Goal: Complete application form

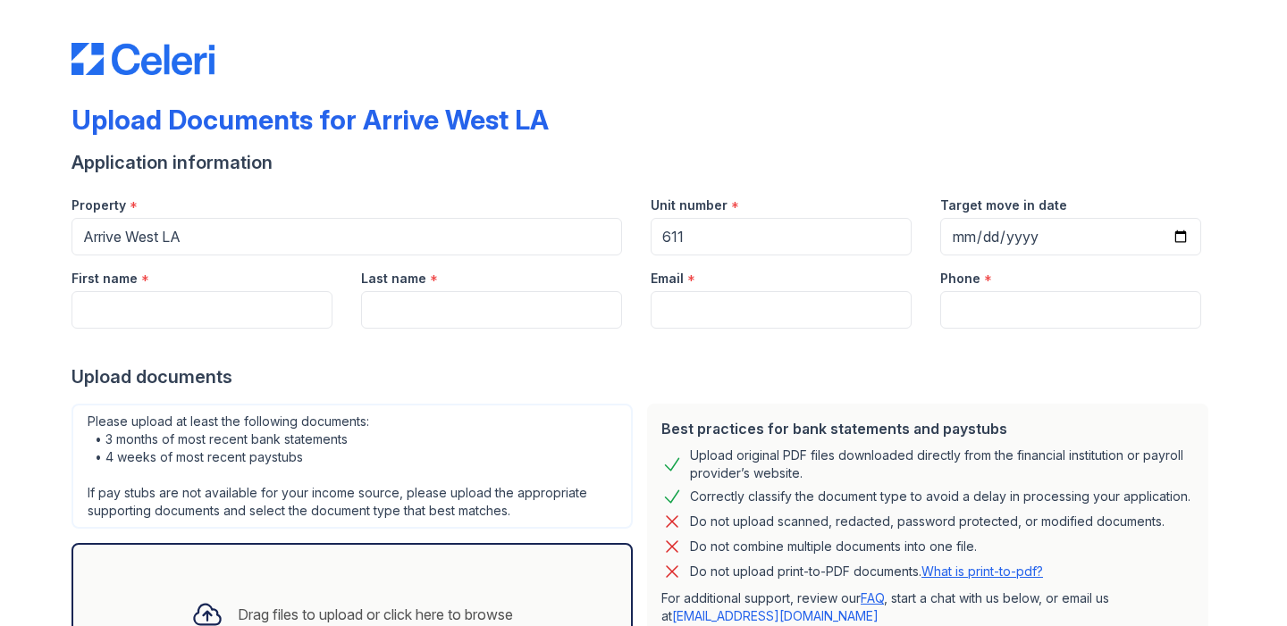
scroll to position [26, 0]
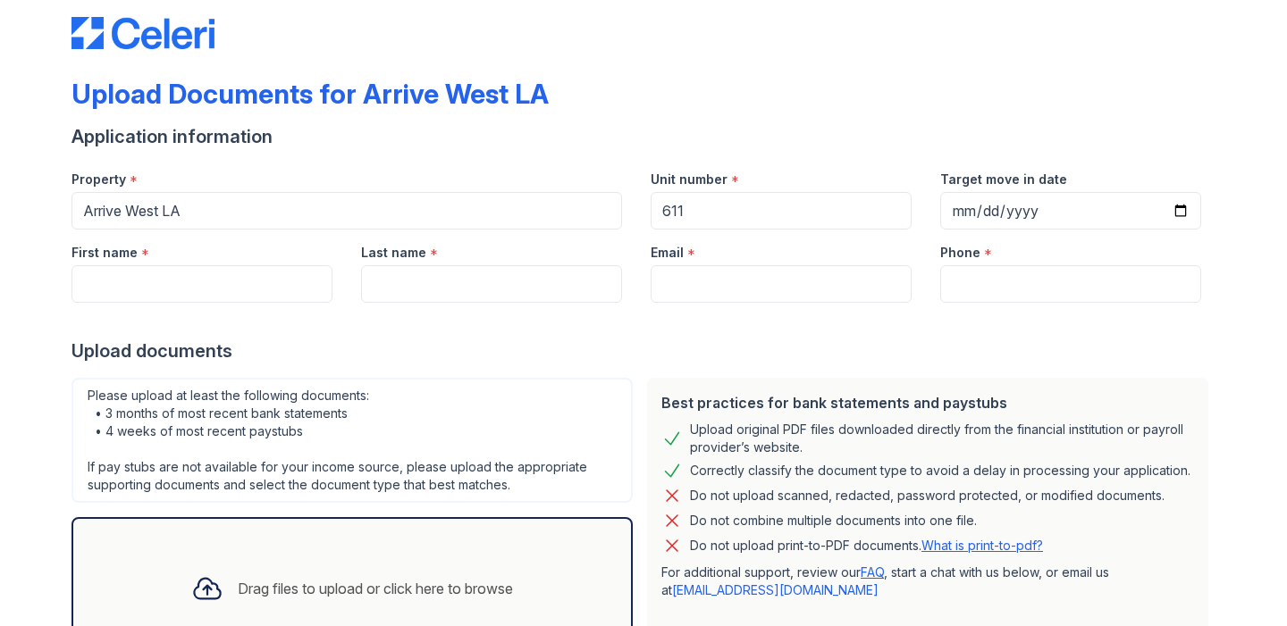
click at [1005, 206] on input "Target move in date" at bounding box center [1070, 211] width 261 height 38
type input "[DATE]"
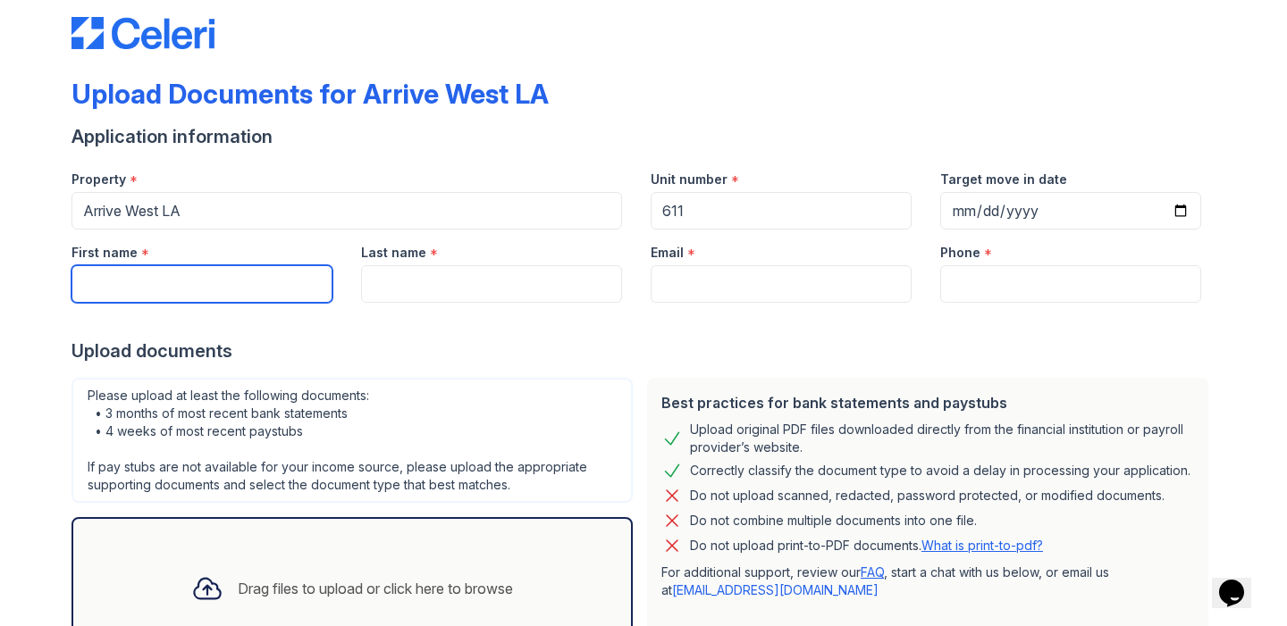
click at [272, 295] on input "First name" at bounding box center [201, 284] width 261 height 38
type input "Jiayao"
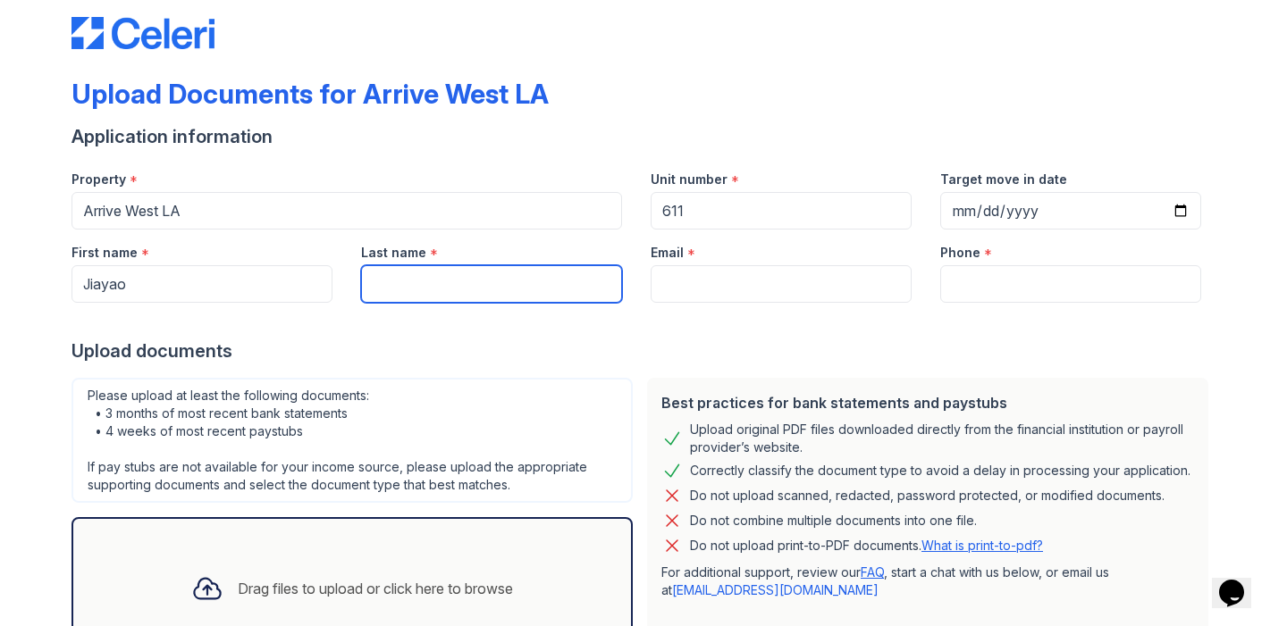
type input "Li"
type input "[EMAIL_ADDRESS][DOMAIN_NAME]"
type input "3109366052"
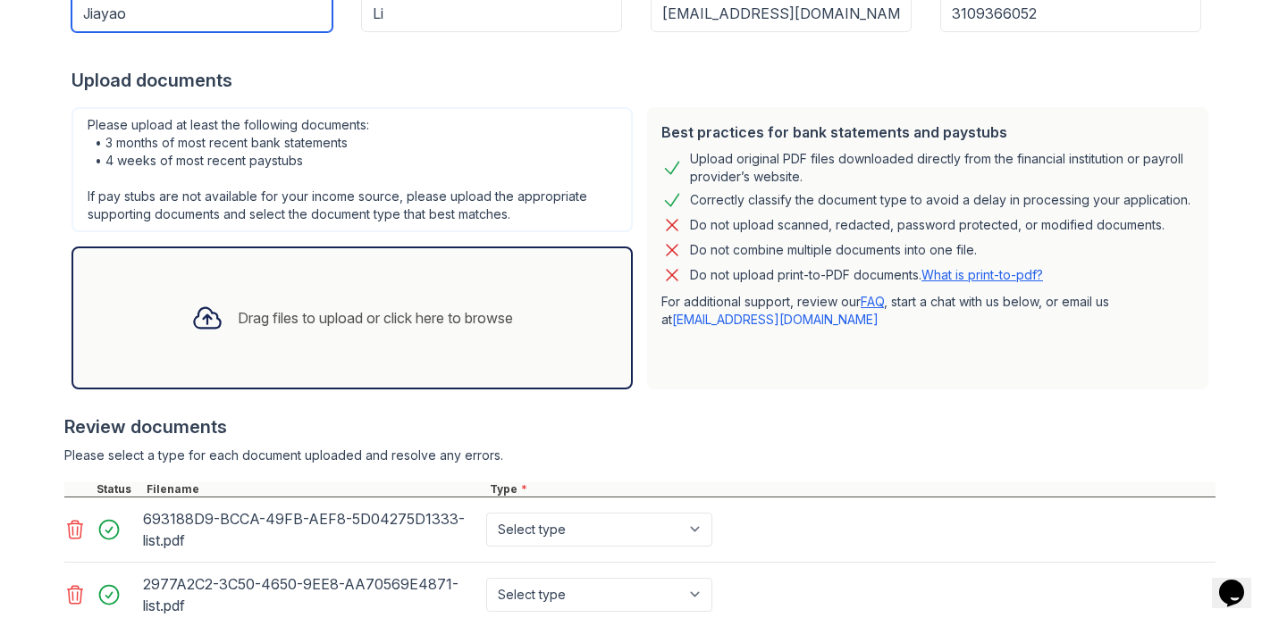
scroll to position [287, 0]
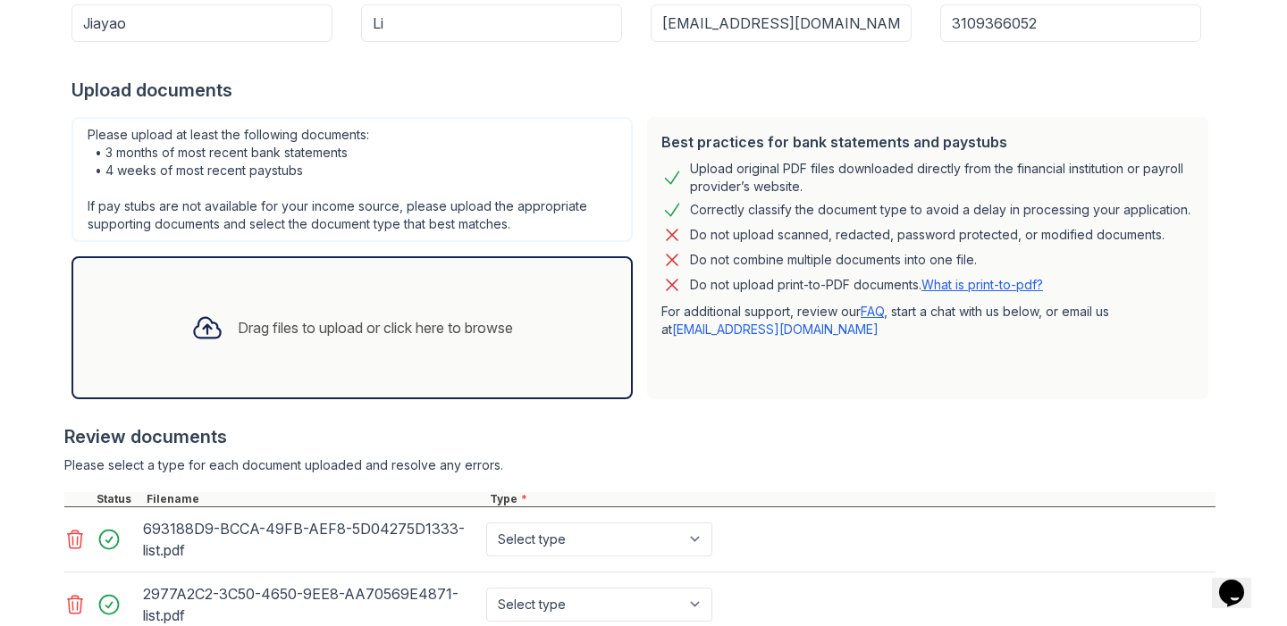
click at [1012, 285] on link "What is print-to-pdf?" at bounding box center [982, 284] width 122 height 15
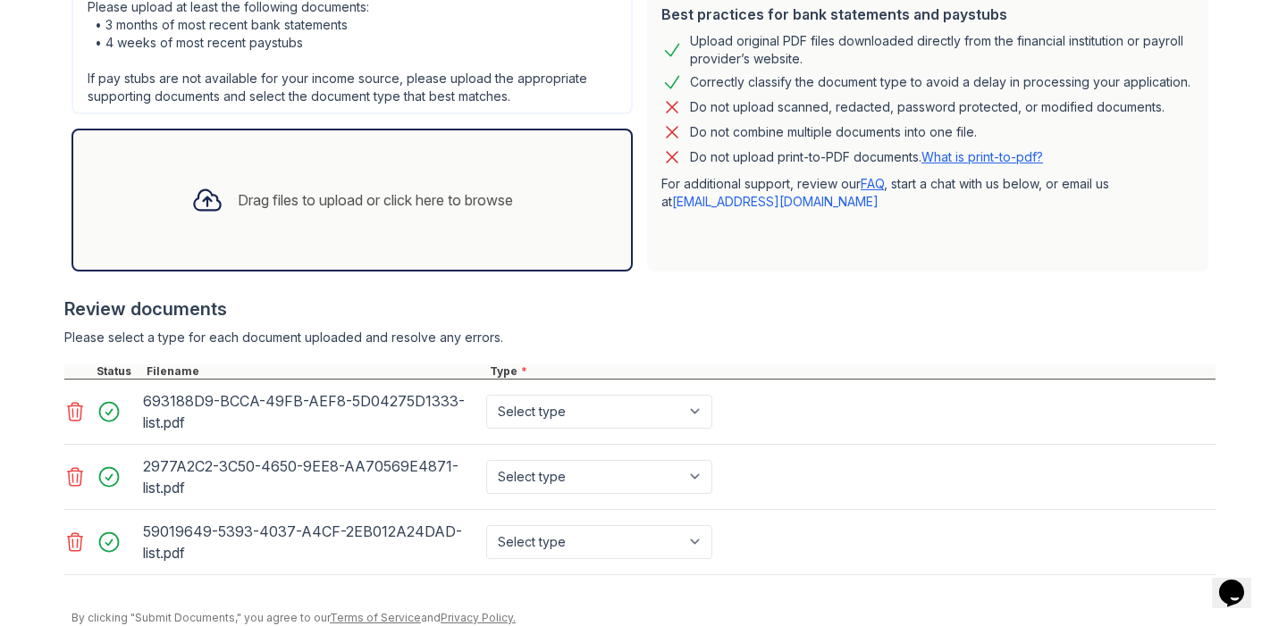
scroll to position [485, 0]
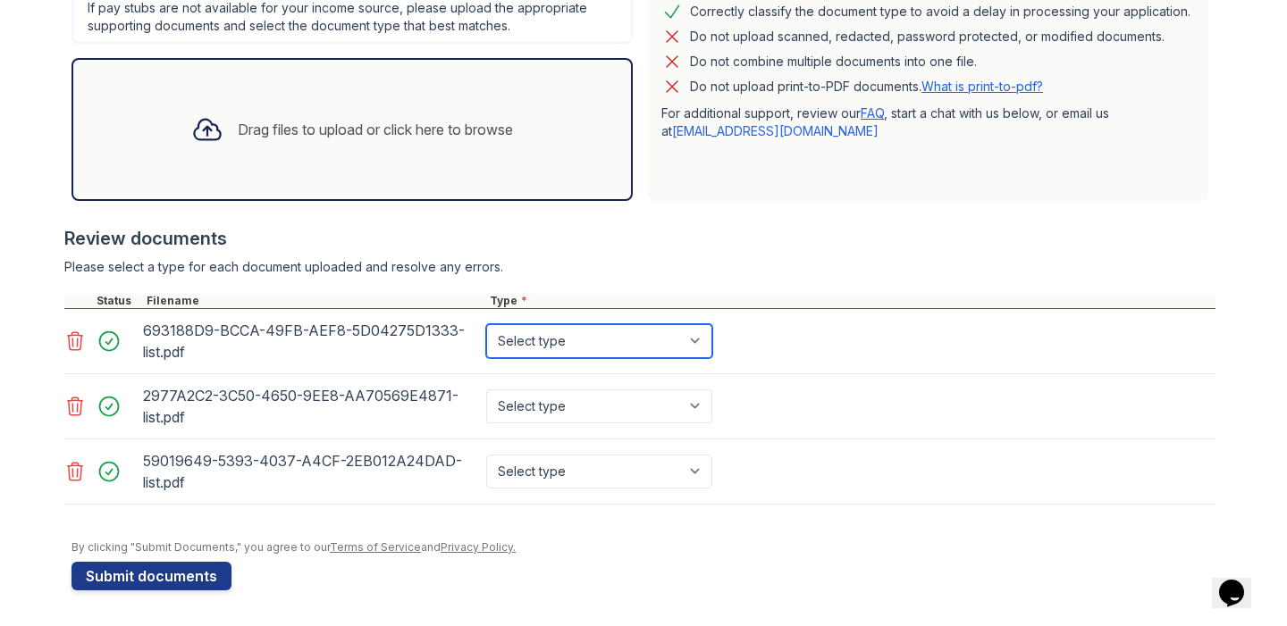
click at [635, 339] on select "Select type Paystub Bank Statement Offer Letter Tax Documents Benefit Award Let…" at bounding box center [599, 341] width 226 height 34
select select "bank_statement"
click at [486, 324] on select "Select type Paystub Bank Statement Offer Letter Tax Documents Benefit Award Let…" at bounding box center [599, 341] width 226 height 34
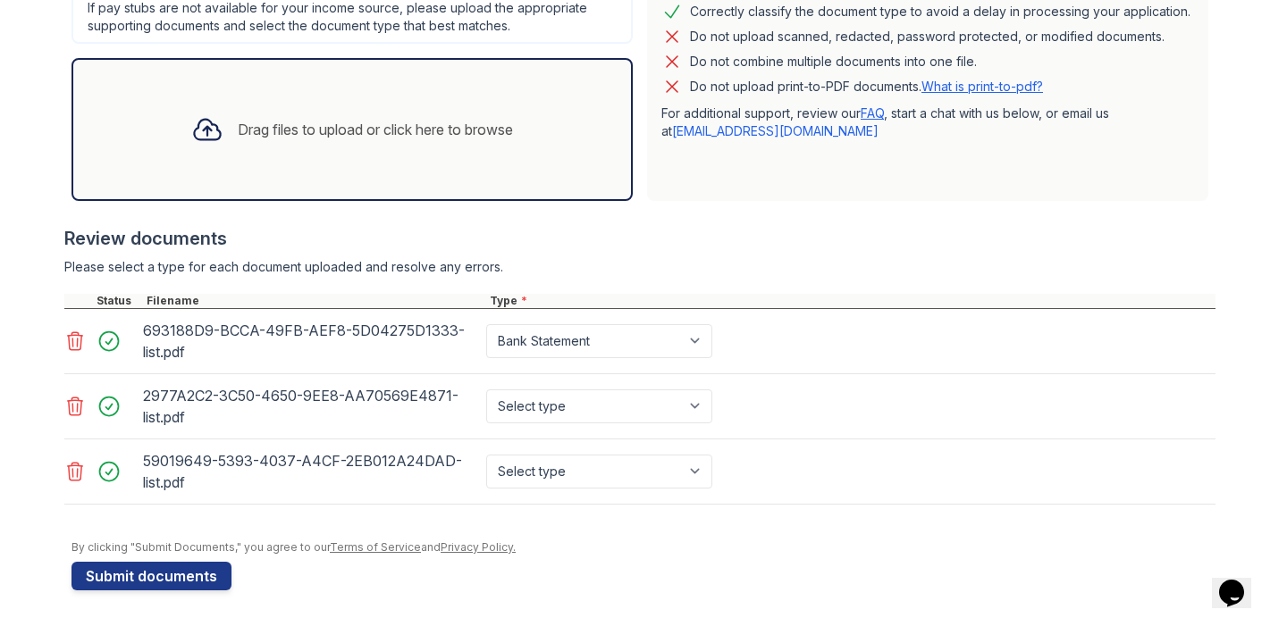
click at [618, 384] on div "Select type Paystub Bank Statement Offer Letter Tax Documents Benefit Award Let…" at bounding box center [601, 407] width 237 height 50
click at [617, 404] on select "Select type Paystub Bank Statement Offer Letter Tax Documents Benefit Award Let…" at bounding box center [599, 407] width 226 height 34
select select "bank_statement"
click at [486, 390] on select "Select type Paystub Bank Statement Offer Letter Tax Documents Benefit Award Let…" at bounding box center [599, 407] width 226 height 34
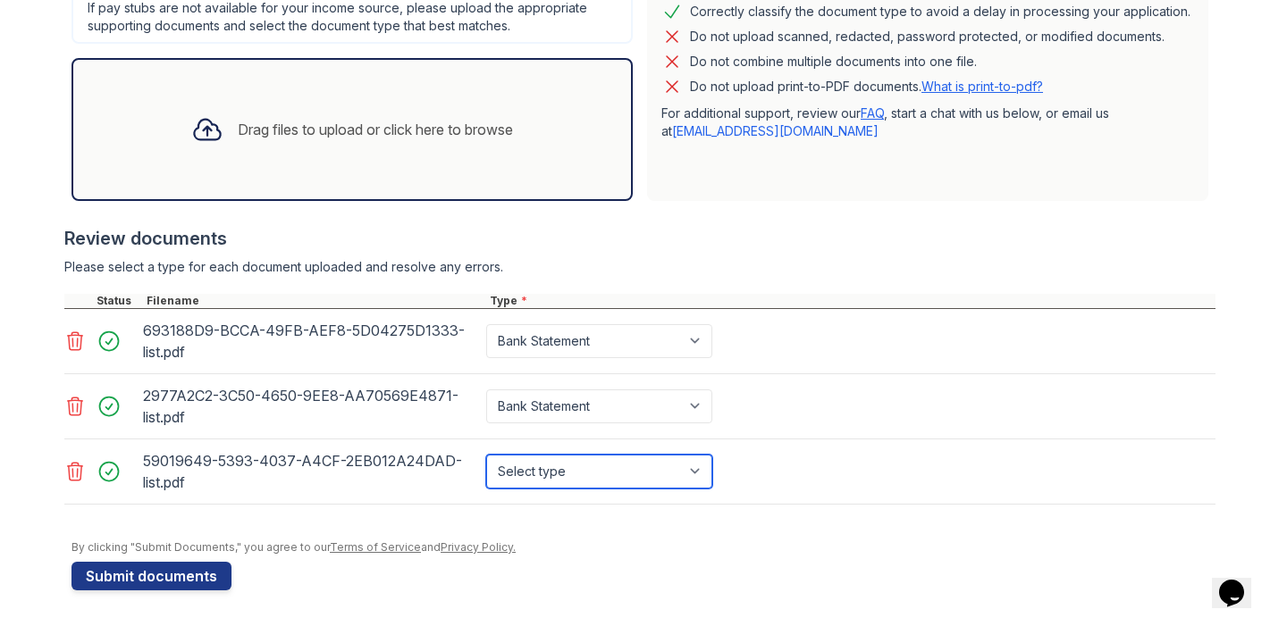
click at [616, 470] on select "Select type Paystub Bank Statement Offer Letter Tax Documents Benefit Award Let…" at bounding box center [599, 472] width 226 height 34
select select "bank_statement"
click at [486, 455] on select "Select type Paystub Bank Statement Offer Letter Tax Documents Benefit Award Let…" at bounding box center [599, 472] width 226 height 34
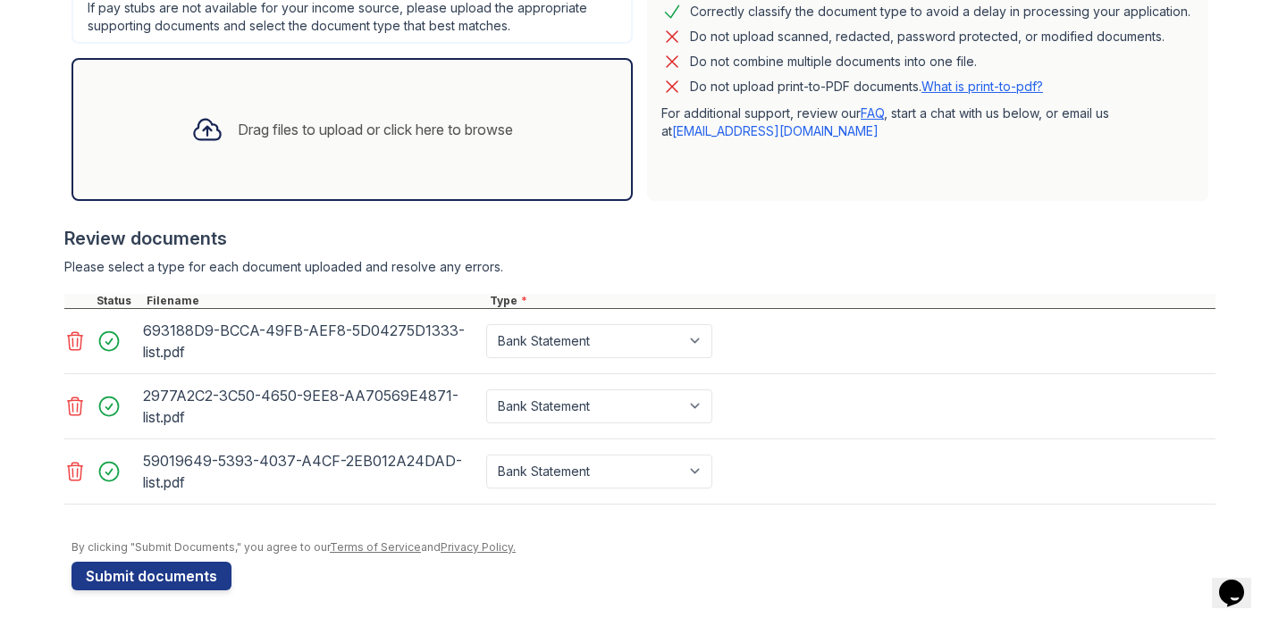
click at [268, 481] on div "59019649-5393-4037-A4CF-2EB012A24DAD-list.pdf" at bounding box center [311, 472] width 336 height 50
click at [293, 460] on div "59019649-5393-4037-A4CF-2EB012A24DAD-list.pdf" at bounding box center [311, 472] width 336 height 50
click at [188, 578] on button "Submit documents" at bounding box center [151, 576] width 160 height 29
